Goal: Information Seeking & Learning: Learn about a topic

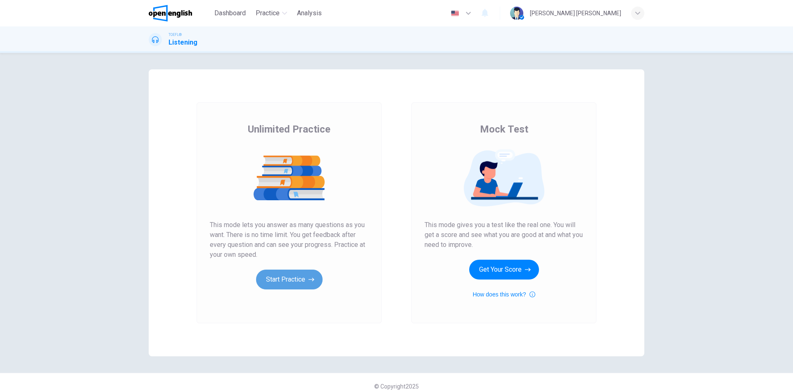
click at [289, 276] on button "Start Practice" at bounding box center [289, 280] width 66 height 20
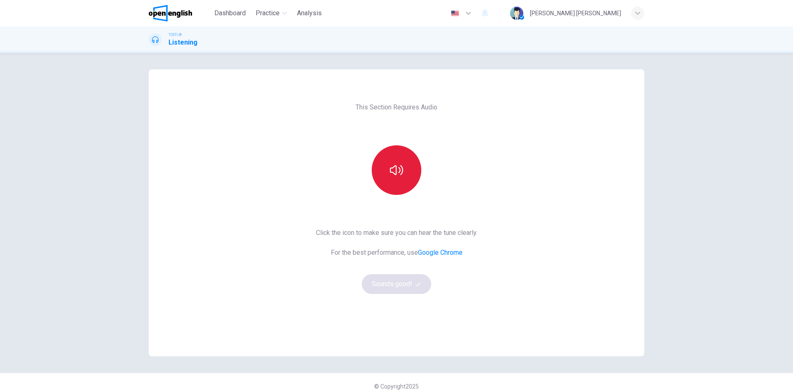
click at [389, 179] on button "button" at bounding box center [397, 170] width 50 height 50
click at [396, 285] on button "Sounds good!" at bounding box center [396, 284] width 69 height 20
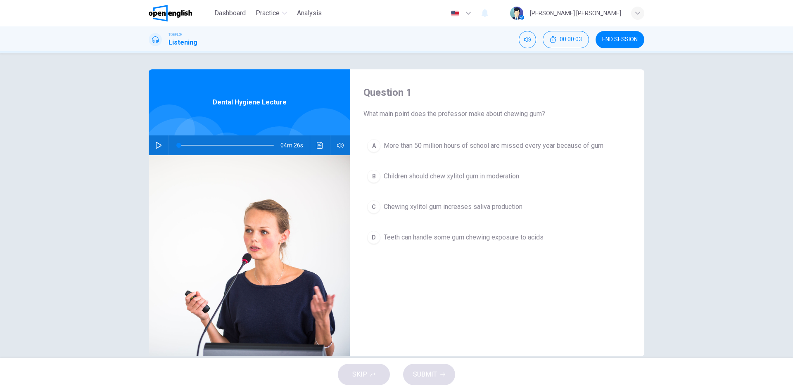
click at [159, 144] on icon "button" at bounding box center [158, 145] width 7 height 7
type input "*"
click at [494, 207] on span "Chewing xylitol gum increases saliva production" at bounding box center [453, 207] width 139 height 10
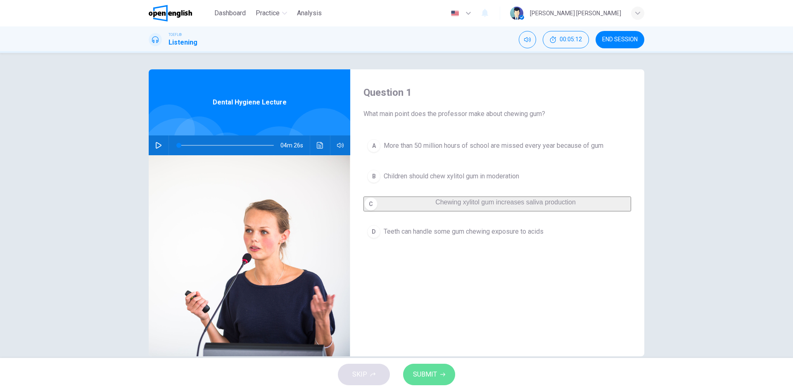
click at [438, 380] on button "SUBMIT" at bounding box center [429, 374] width 52 height 21
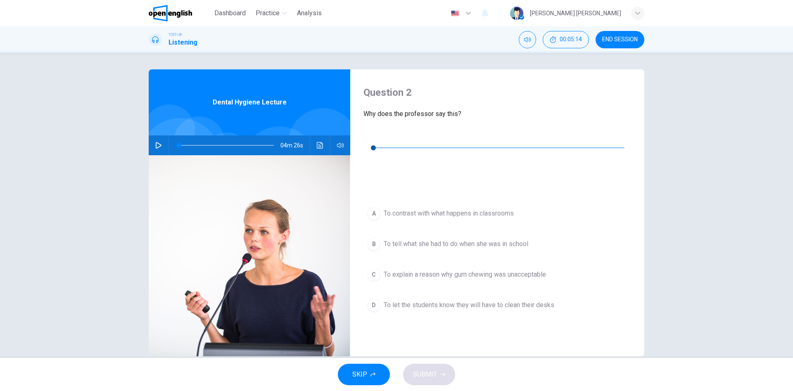
click at [373, 134] on icon "button" at bounding box center [370, 135] width 7 height 7
type input "*"
click at [415, 264] on button "C To explain a reason why gum chewing was unacceptable" at bounding box center [497, 274] width 268 height 21
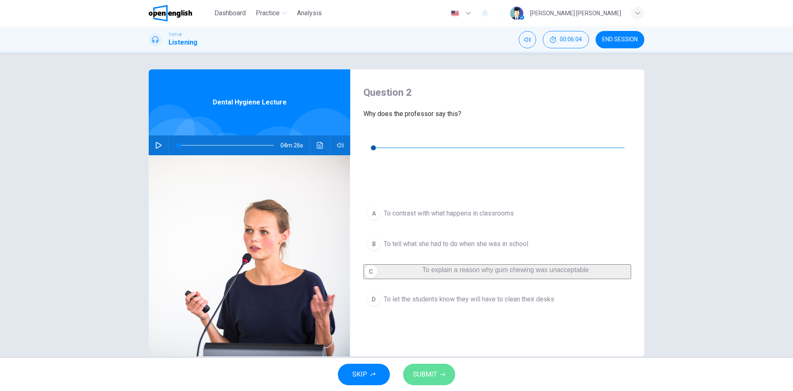
click at [432, 367] on button "SUBMIT" at bounding box center [429, 374] width 52 height 21
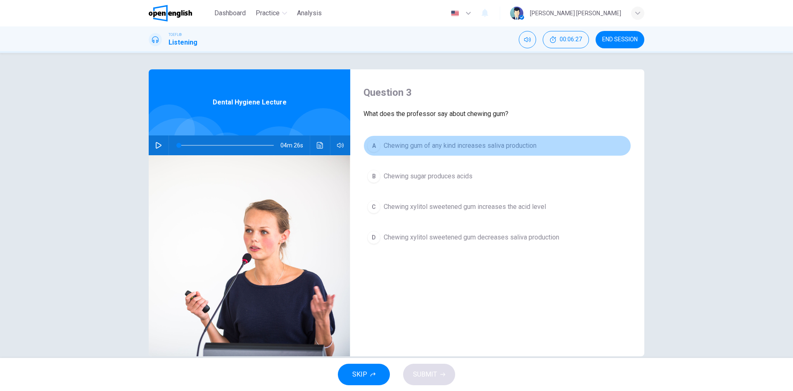
click at [435, 148] on span "Chewing gum of any kind increases saliva production" at bounding box center [460, 146] width 153 height 10
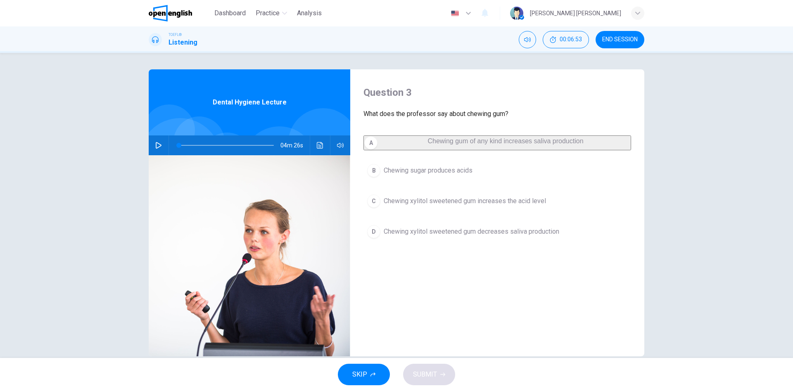
click at [421, 176] on span "Chewing sugar produces acids" at bounding box center [428, 171] width 89 height 10
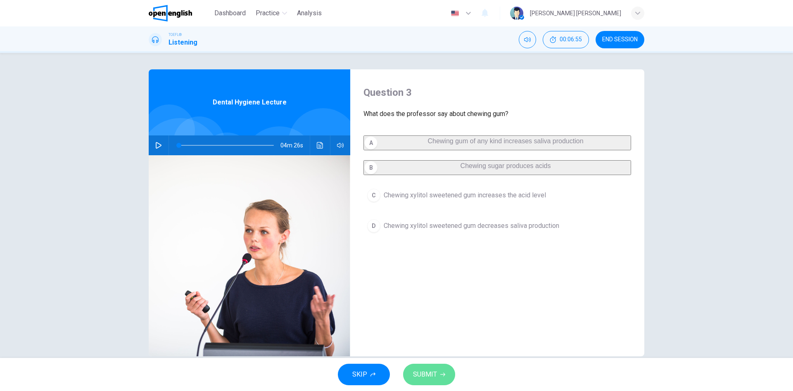
click at [435, 372] on span "SUBMIT" at bounding box center [425, 375] width 24 height 12
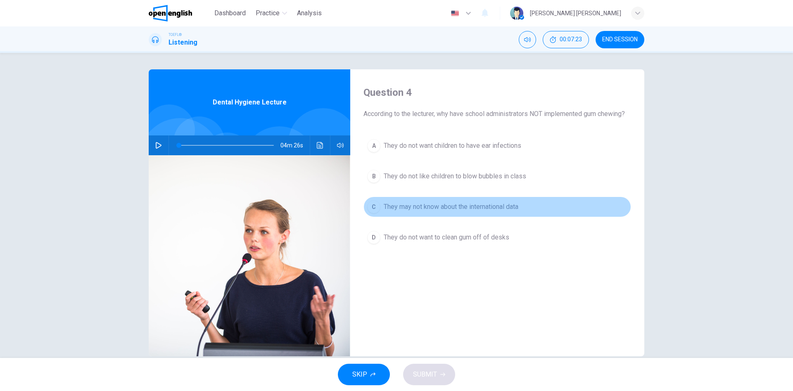
click at [482, 208] on span "They may not know about the international data" at bounding box center [451, 207] width 135 height 10
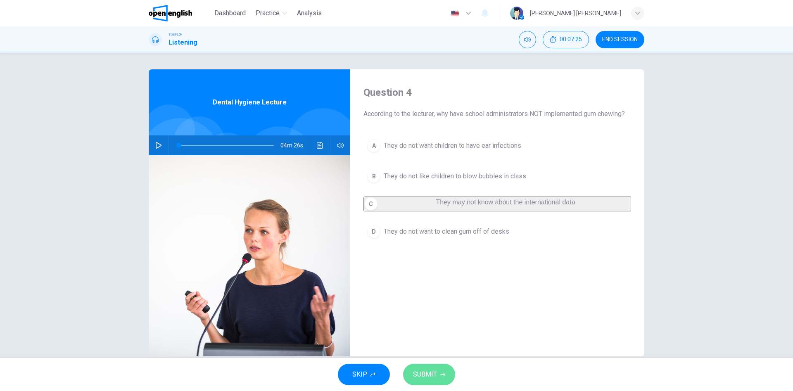
click at [422, 377] on span "SUBMIT" at bounding box center [425, 375] width 24 height 12
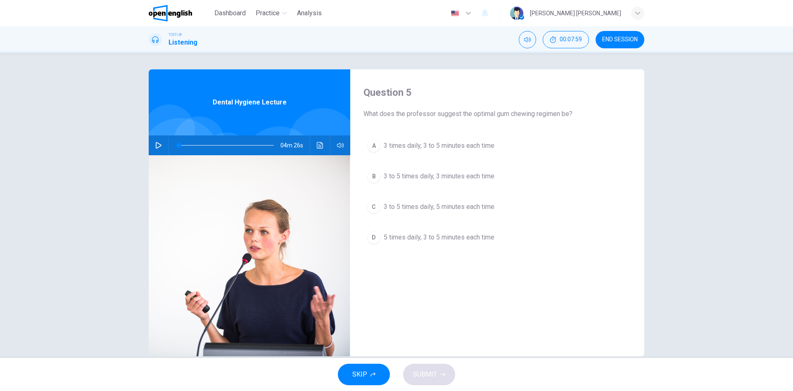
click at [420, 174] on span "3 to 5 times daily, 3 minutes each time" at bounding box center [439, 176] width 111 height 10
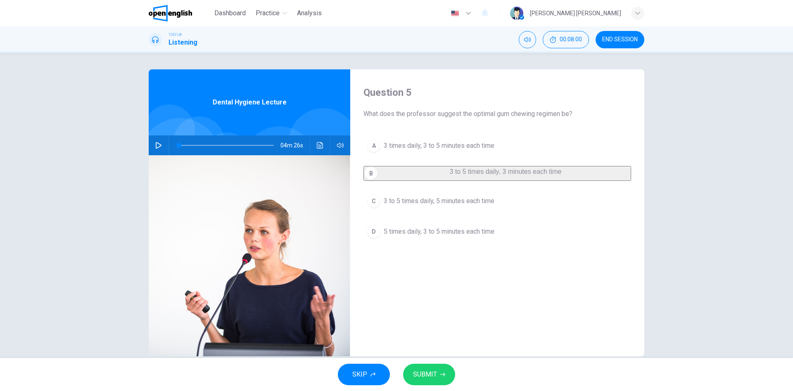
click at [434, 374] on span "SUBMIT" at bounding box center [425, 375] width 24 height 12
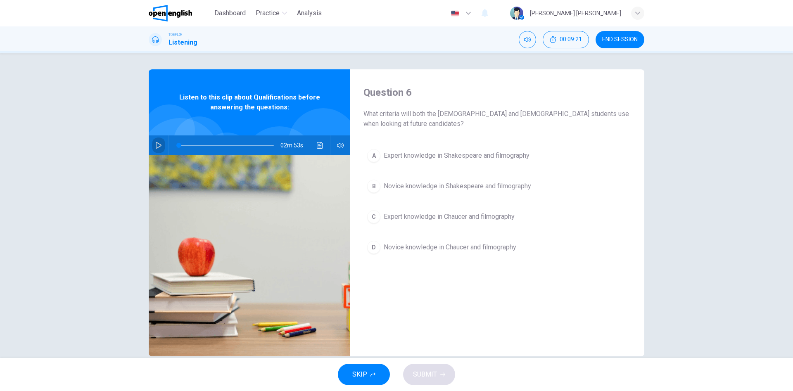
click at [159, 142] on icon "button" at bounding box center [158, 145] width 7 height 7
type input "*"
click at [159, 143] on icon "button" at bounding box center [158, 145] width 7 height 7
click at [160, 142] on icon "button" at bounding box center [158, 145] width 7 height 7
drag, startPoint x: 188, startPoint y: 145, endPoint x: 161, endPoint y: 140, distance: 27.6
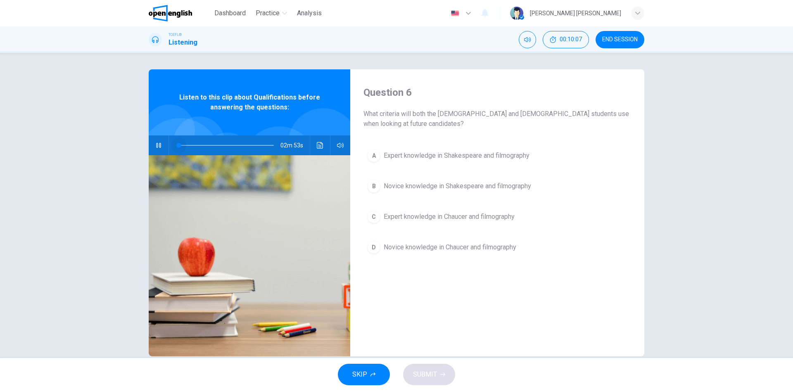
click at [163, 141] on div "02m 53s" at bounding box center [250, 145] width 202 height 20
type input "*"
click at [456, 155] on span "Expert knowledge in Shakespeare and filmography" at bounding box center [457, 156] width 146 height 10
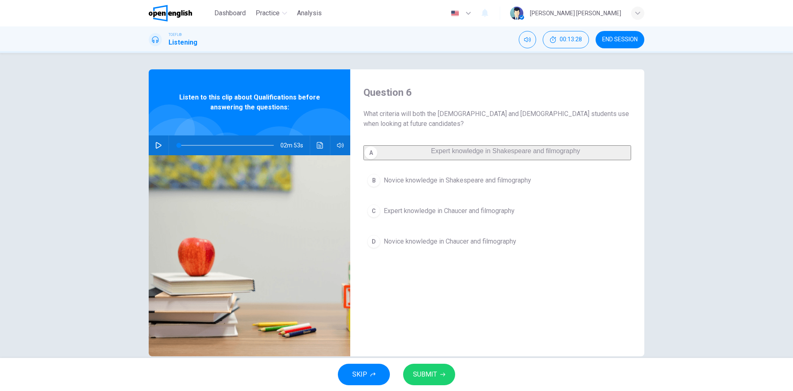
click at [440, 370] on button "SUBMIT" at bounding box center [429, 374] width 52 height 21
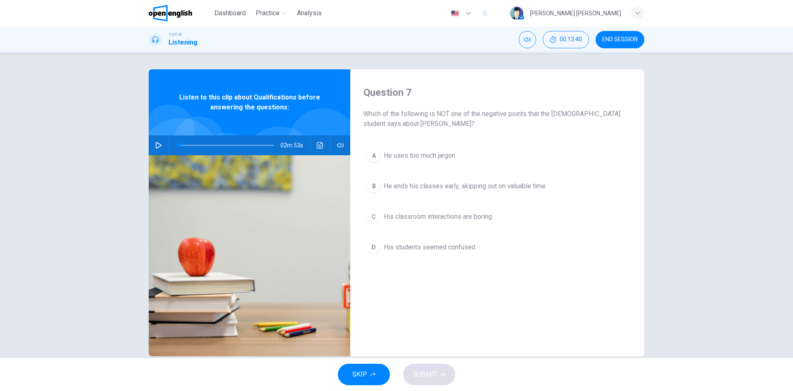
click at [518, 183] on span "He ends his classes early, skipping out on valuable time" at bounding box center [465, 186] width 162 height 10
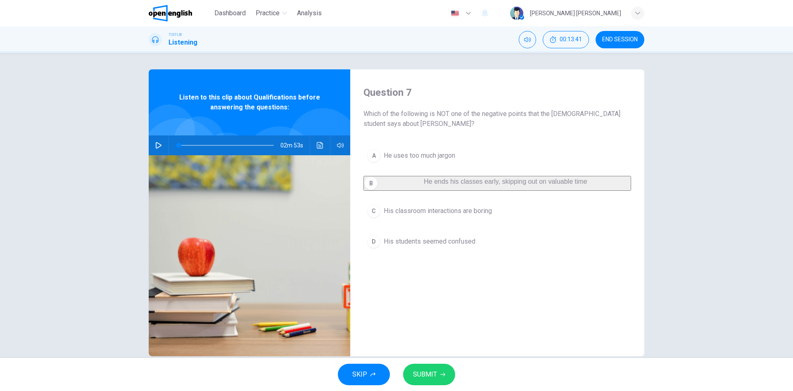
click at [439, 375] on button "SUBMIT" at bounding box center [429, 374] width 52 height 21
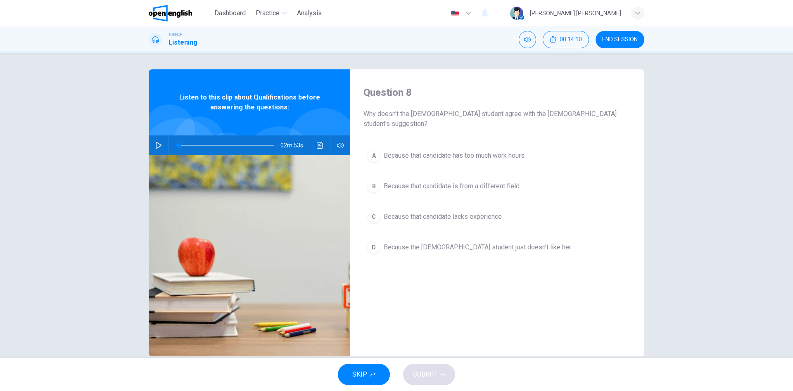
click at [463, 212] on span "Because that candidate lacks experience" at bounding box center [443, 217] width 118 height 10
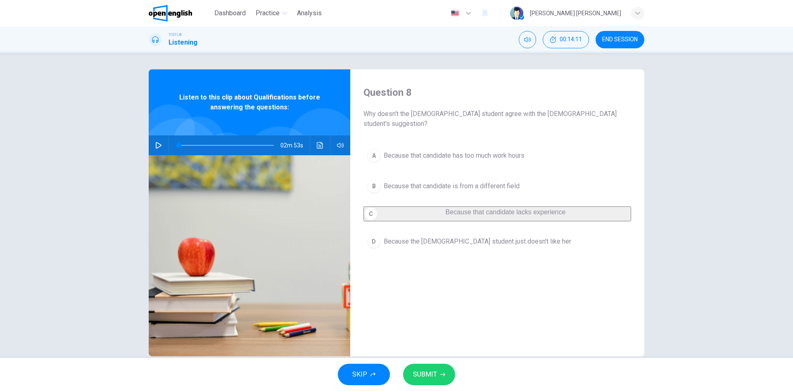
click at [434, 375] on span "SUBMIT" at bounding box center [425, 375] width 24 height 12
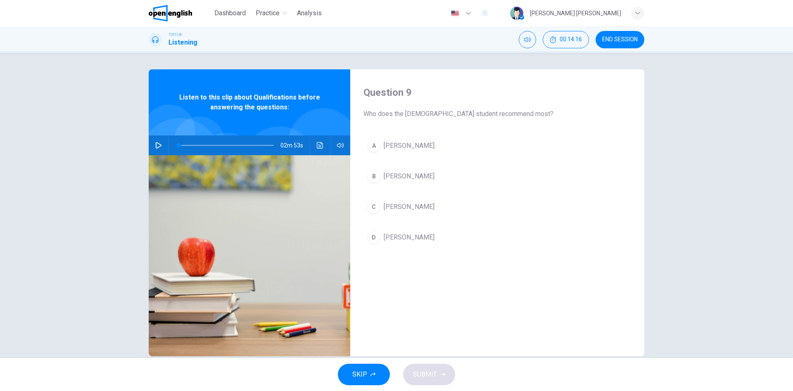
click at [370, 176] on div "B" at bounding box center [373, 176] width 13 height 13
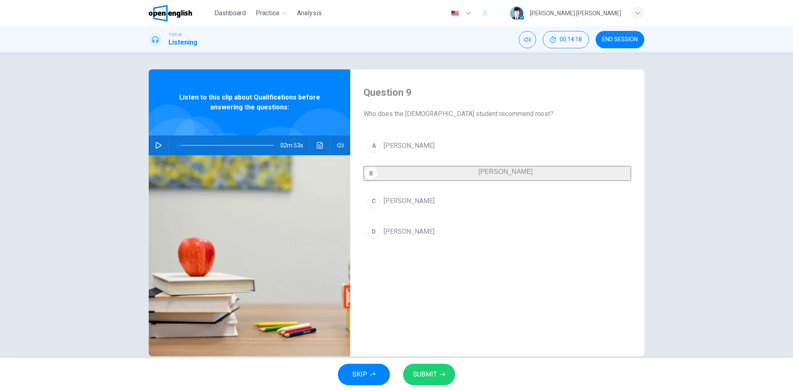
click at [427, 376] on span "SUBMIT" at bounding box center [425, 375] width 24 height 12
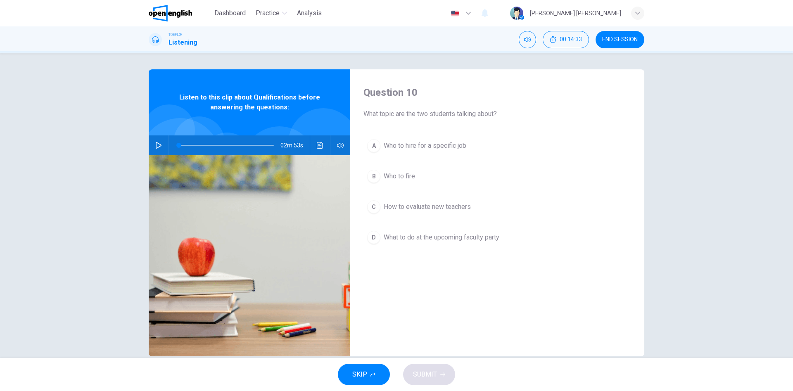
click at [377, 145] on div "A" at bounding box center [373, 145] width 13 height 13
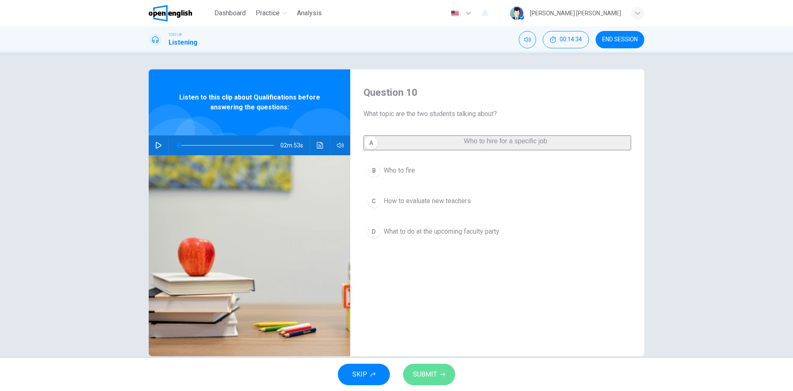
click at [432, 373] on span "SUBMIT" at bounding box center [425, 375] width 24 height 12
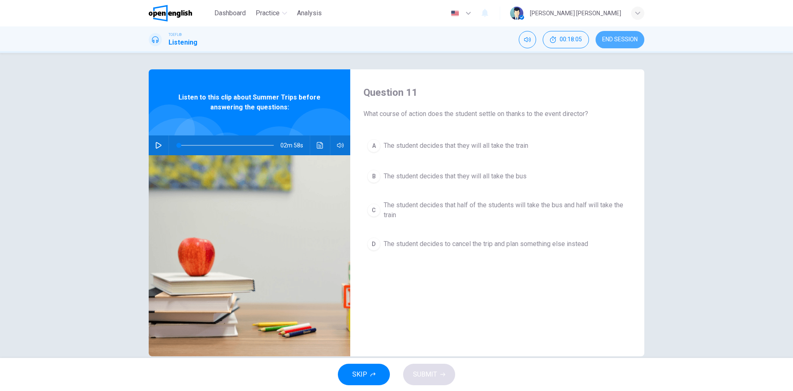
click at [637, 39] on span "END SESSION" at bounding box center [620, 39] width 36 height 7
